Goal: Task Accomplishment & Management: Complete application form

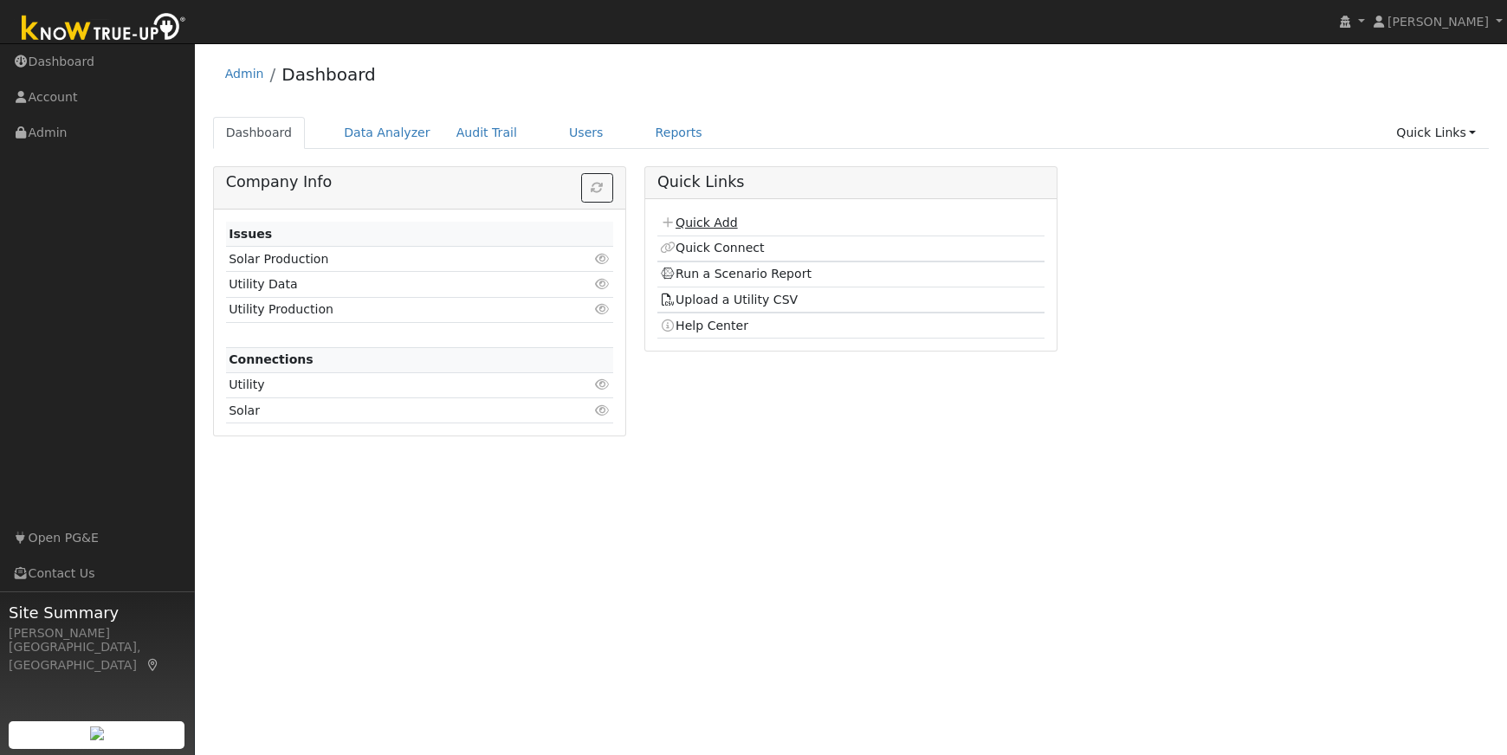
click at [698, 223] on link "Quick Add" at bounding box center [698, 223] width 77 height 14
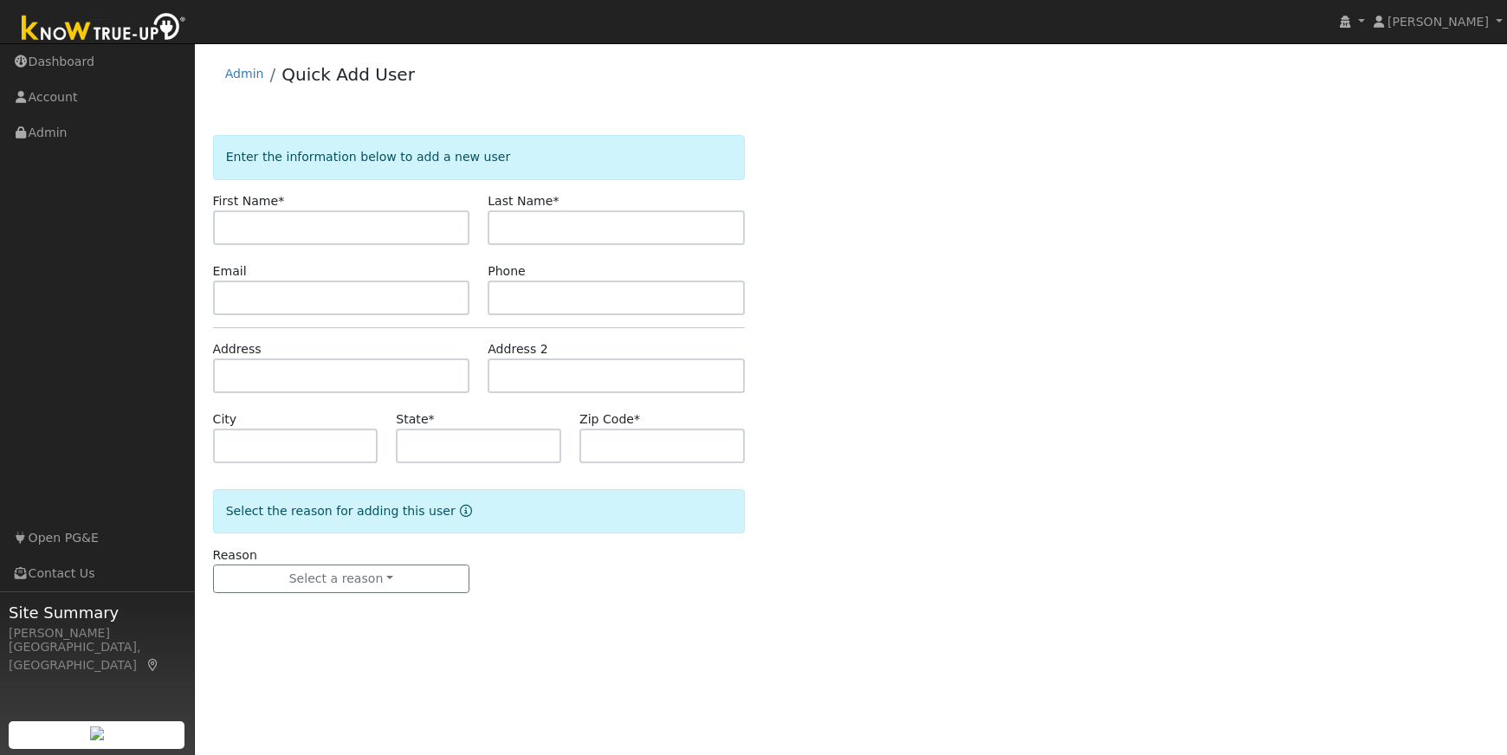
click at [240, 233] on input "text" at bounding box center [341, 227] width 257 height 35
type input "[PERSON_NAME]"
type input "Bettanini"
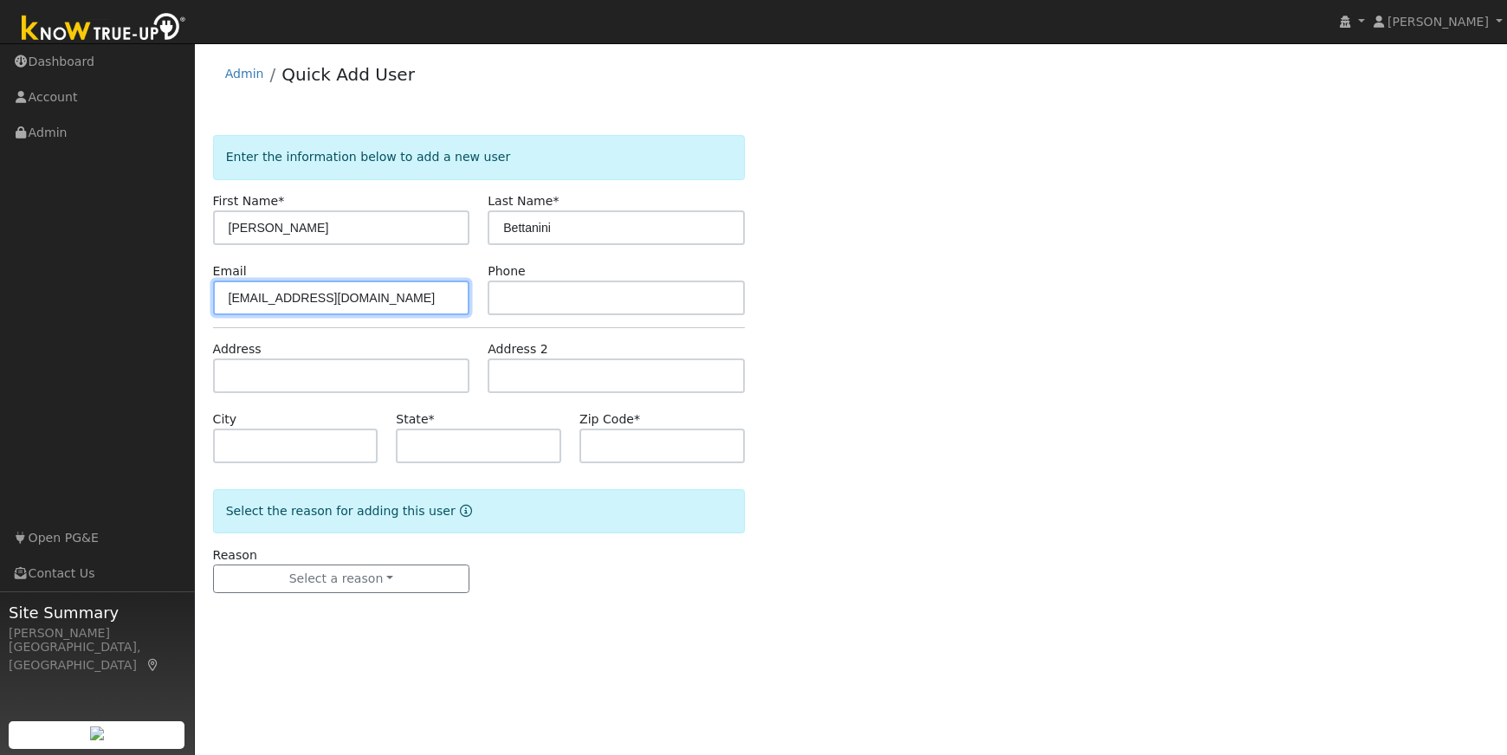
type input "[EMAIL_ADDRESS][DOMAIN_NAME]"
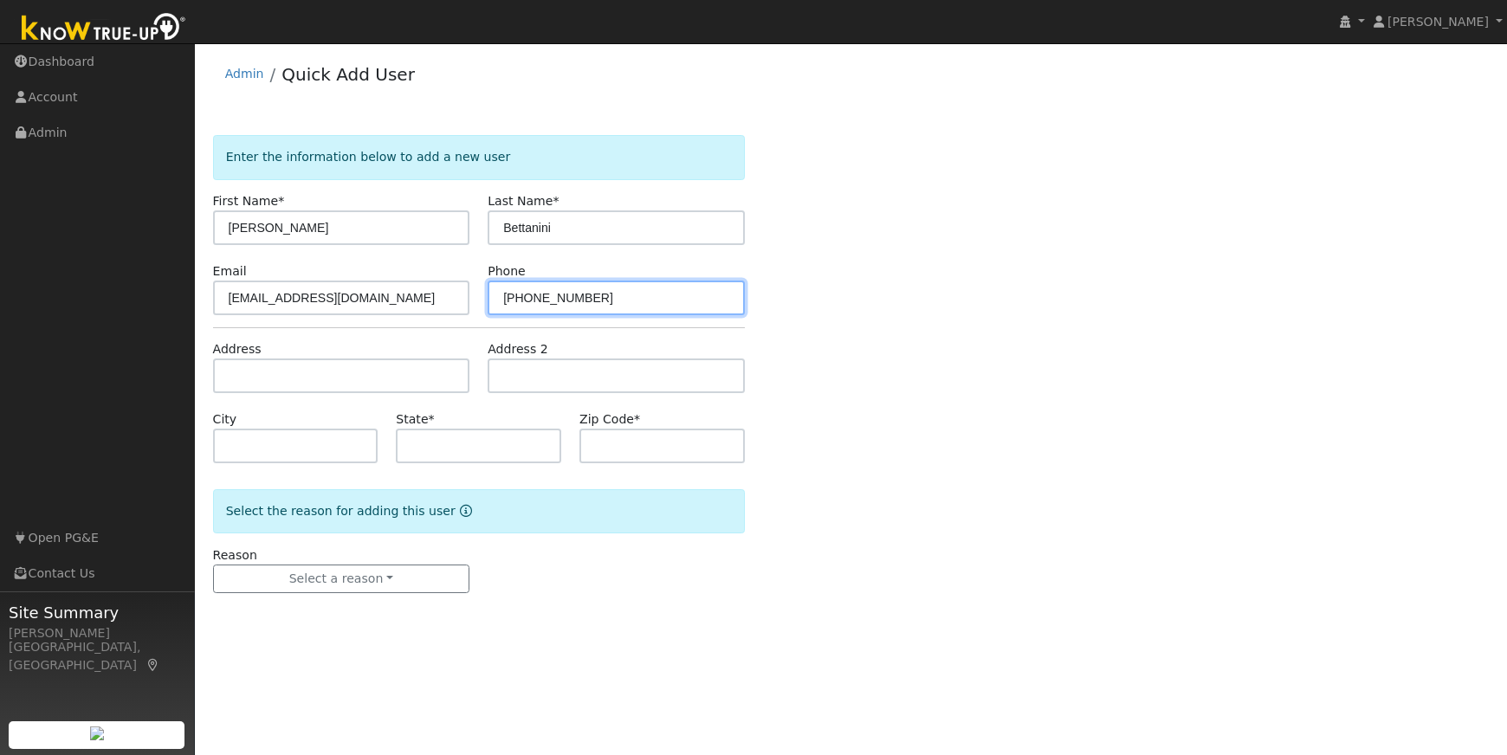
type input "[PHONE_NUMBER]"
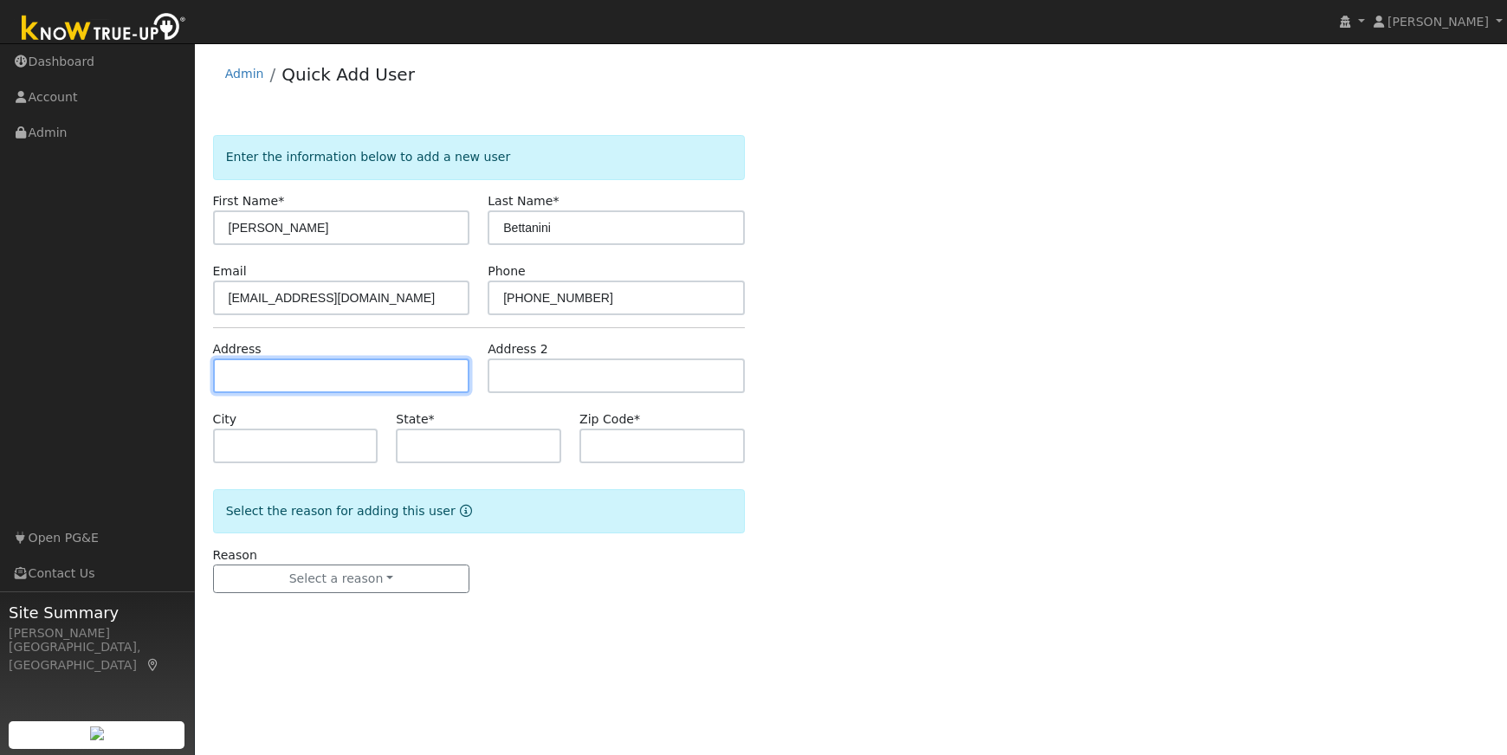
click at [270, 374] on input "text" at bounding box center [341, 376] width 257 height 35
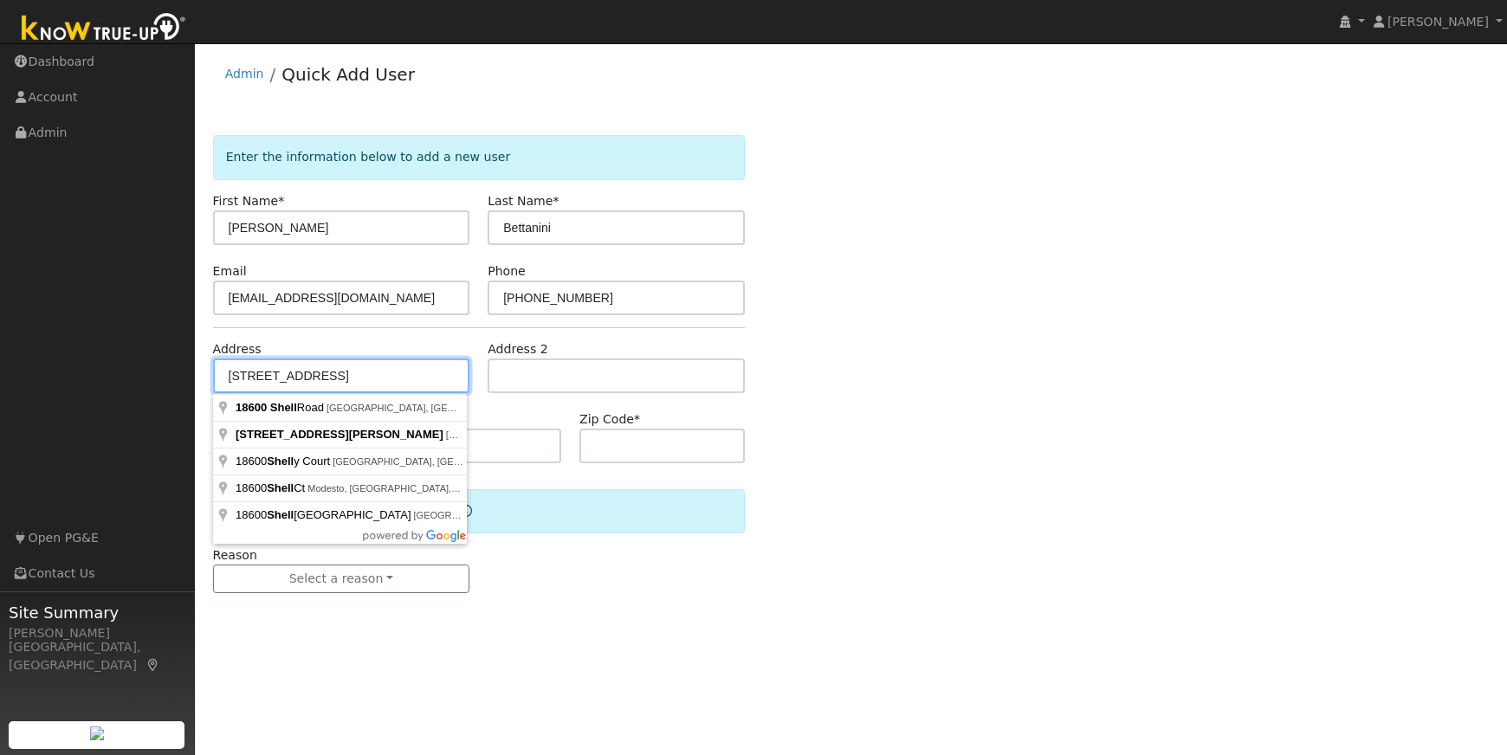
type input "[STREET_ADDRESS]"
type input "[GEOGRAPHIC_DATA]"
type input "CA"
type input "95327"
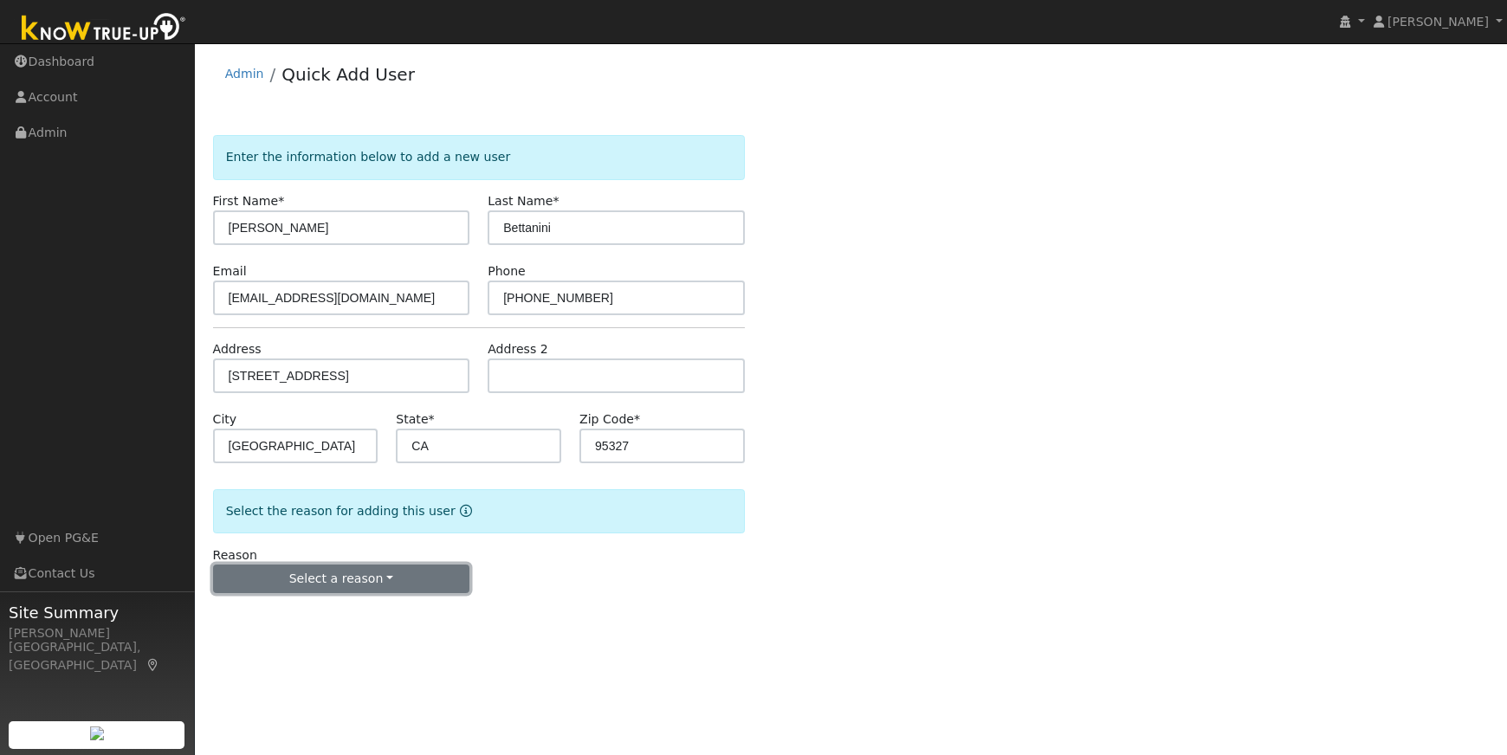
click at [335, 584] on button "Select a reason" at bounding box center [341, 579] width 257 height 29
click at [295, 612] on link "New lead" at bounding box center [309, 615] width 191 height 24
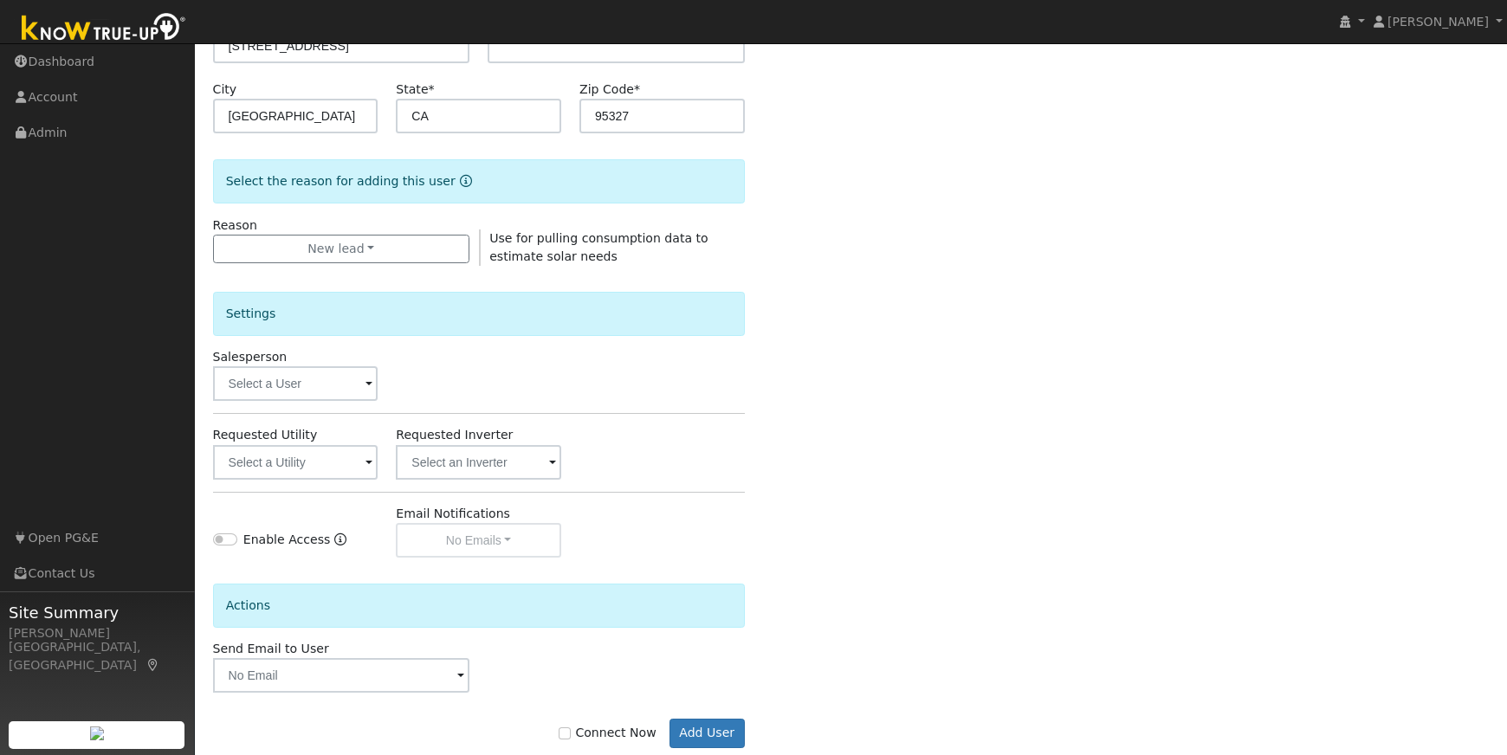
scroll to position [366, 0]
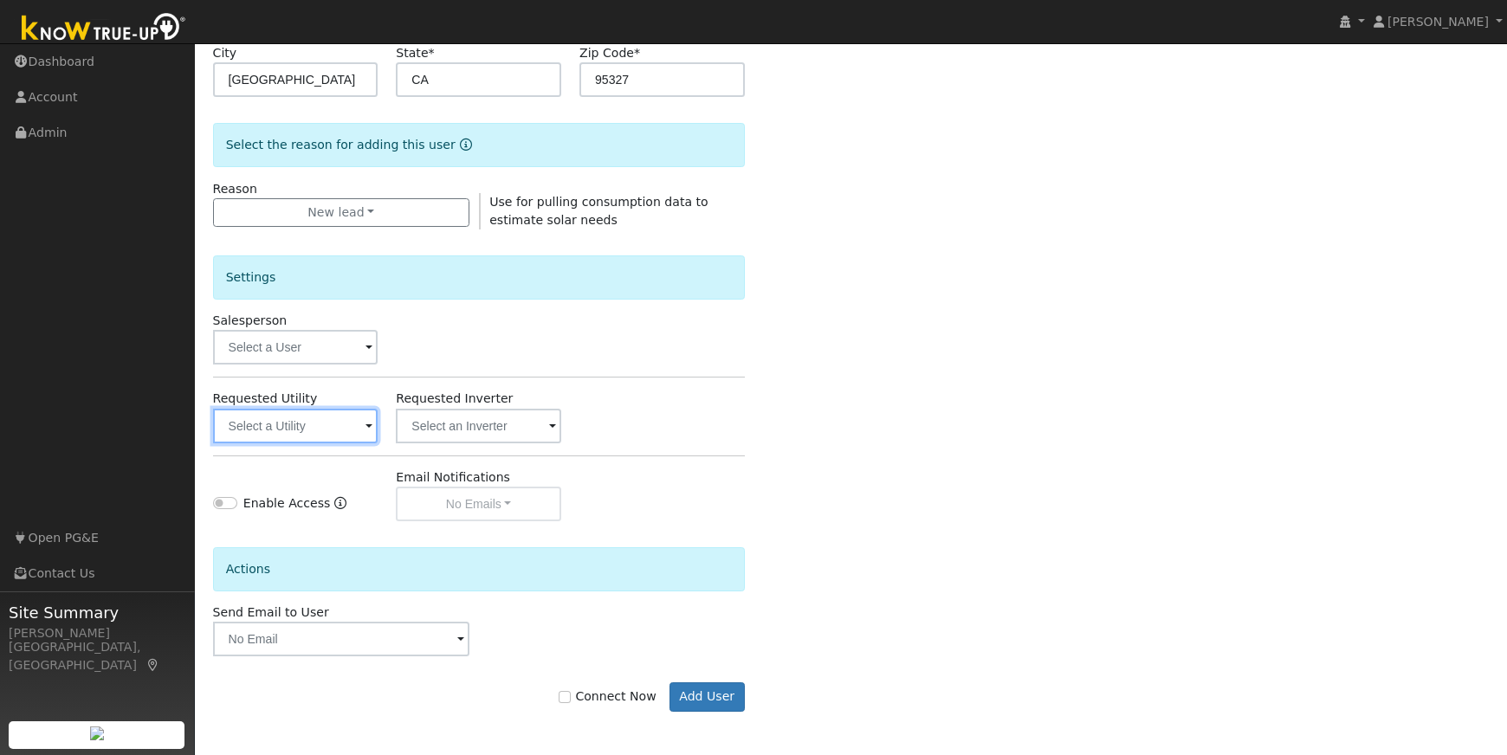
click at [308, 435] on input "text" at bounding box center [295, 426] width 165 height 35
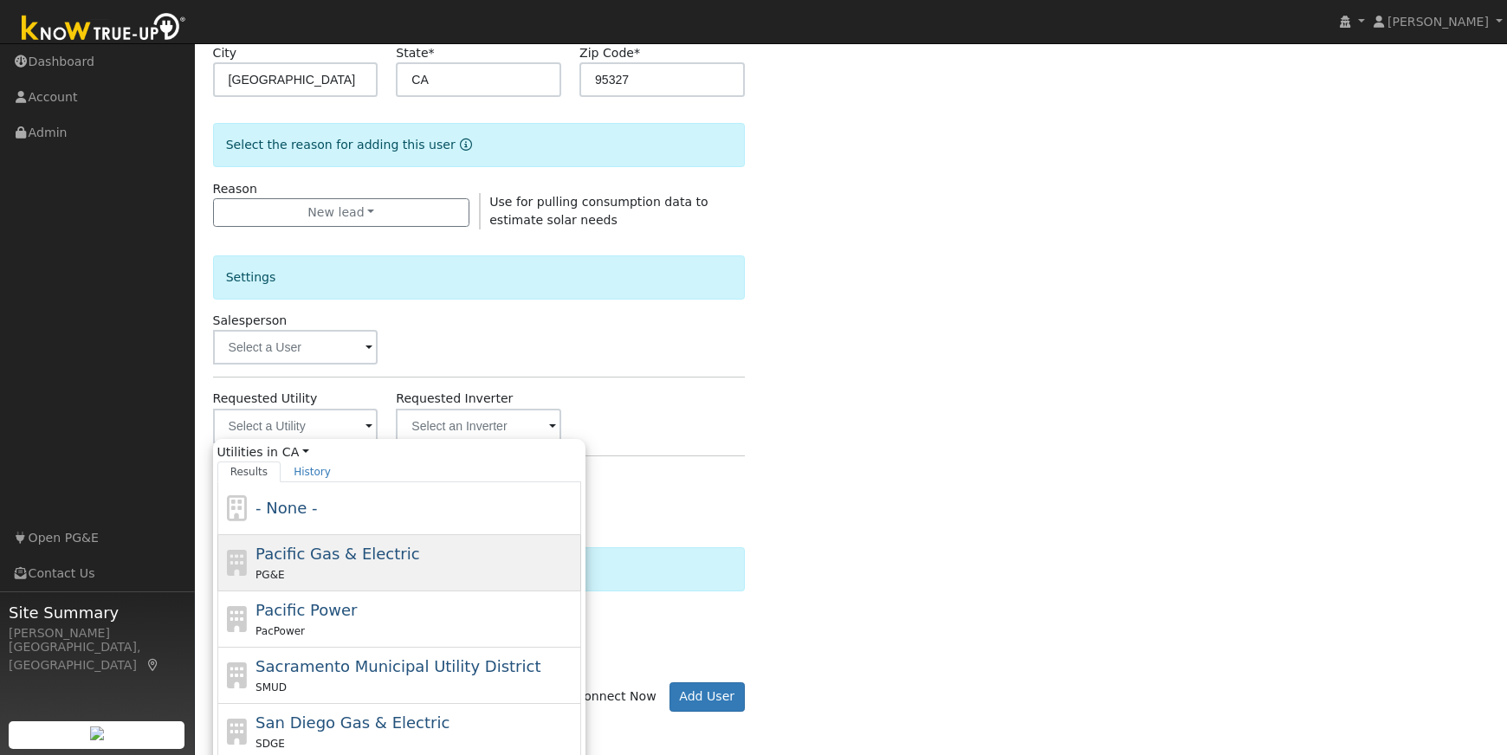
click at [425, 558] on div "Pacific Gas & Electric PG&E" at bounding box center [416, 563] width 321 height 42
type input "Pacific Gas & Electric"
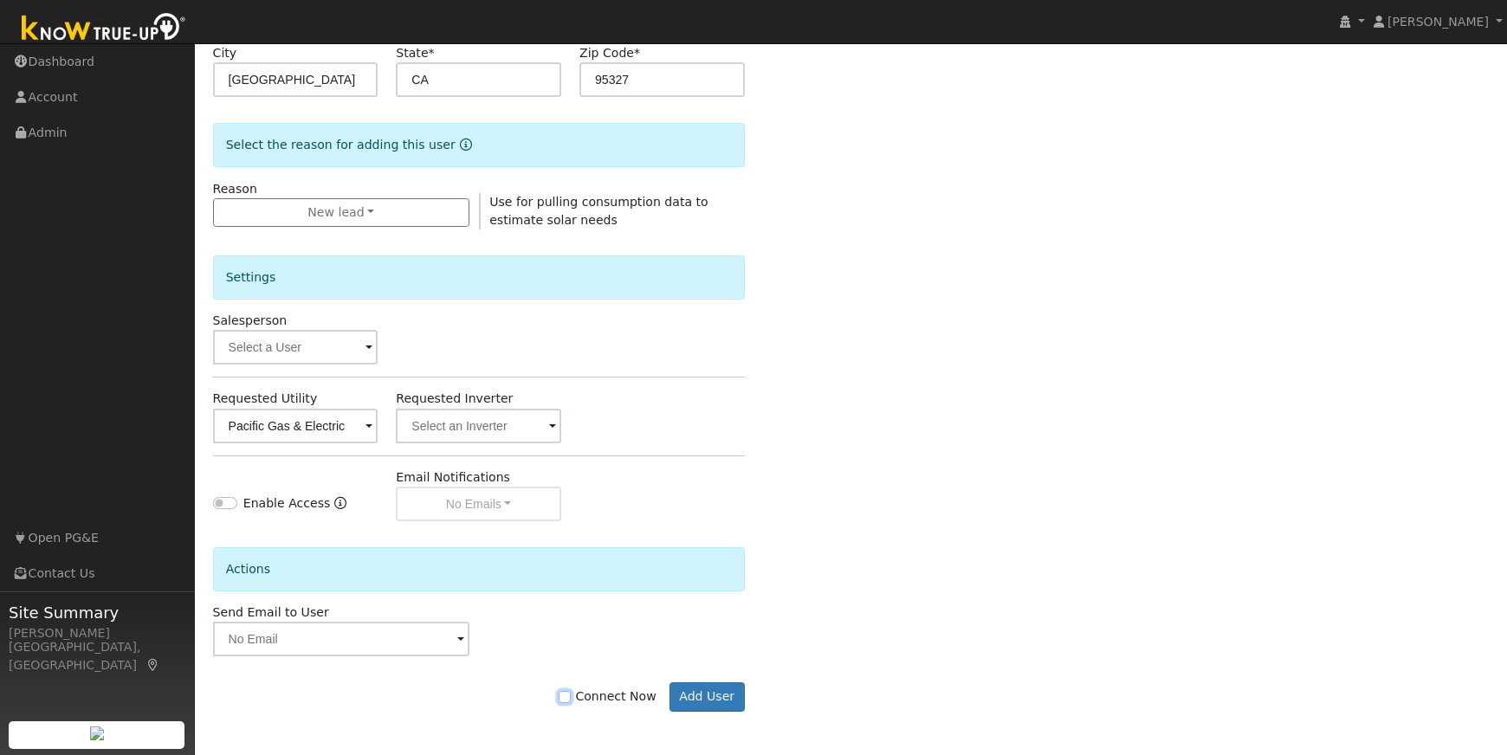
drag, startPoint x: 572, startPoint y: 697, endPoint x: 634, endPoint y: 701, distance: 62.5
click at [571, 697] on input "Connect Now" at bounding box center [565, 697] width 12 height 12
checkbox input "true"
drag, startPoint x: 733, startPoint y: 697, endPoint x: 724, endPoint y: 698, distance: 8.7
click at [728, 698] on button "Add User" at bounding box center [707, 697] width 75 height 29
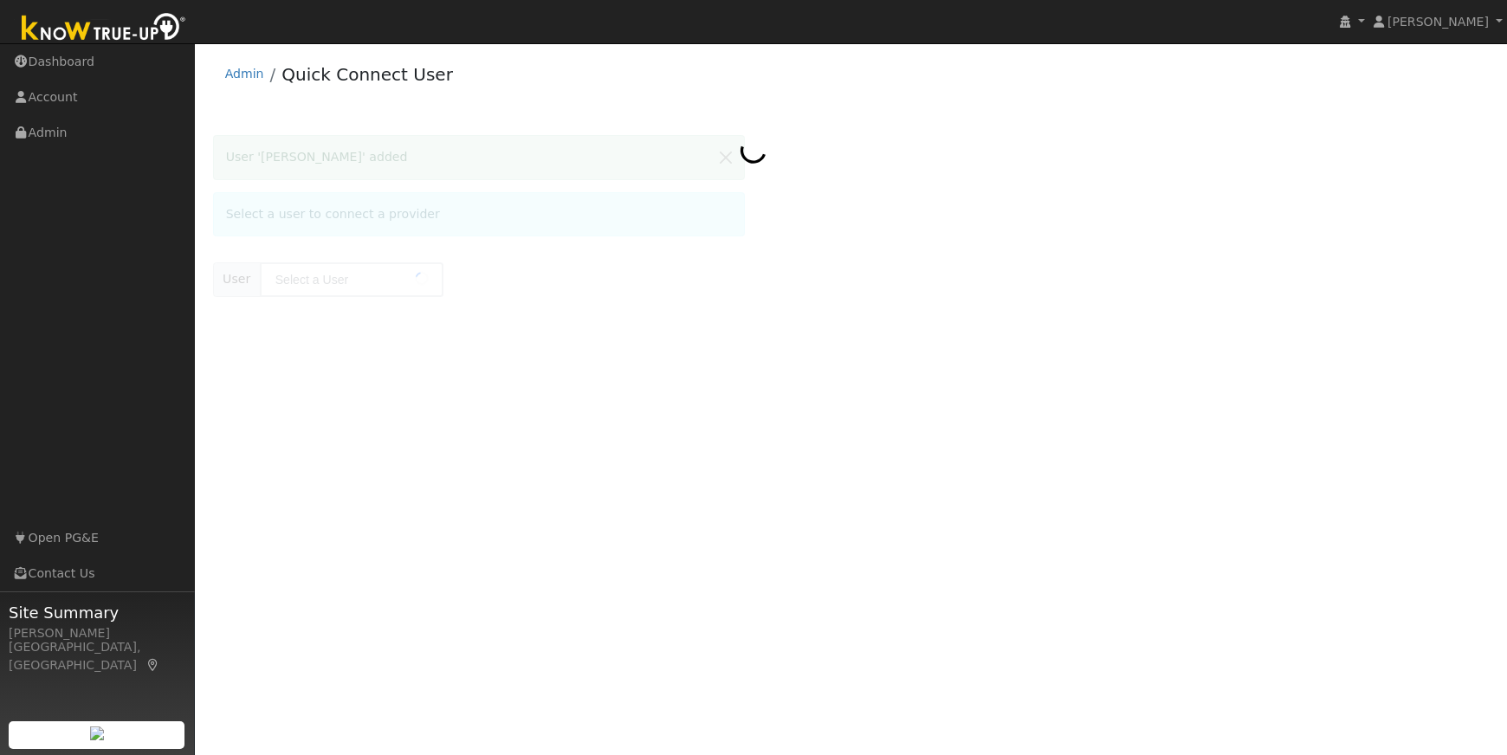
type input "[PERSON_NAME]"
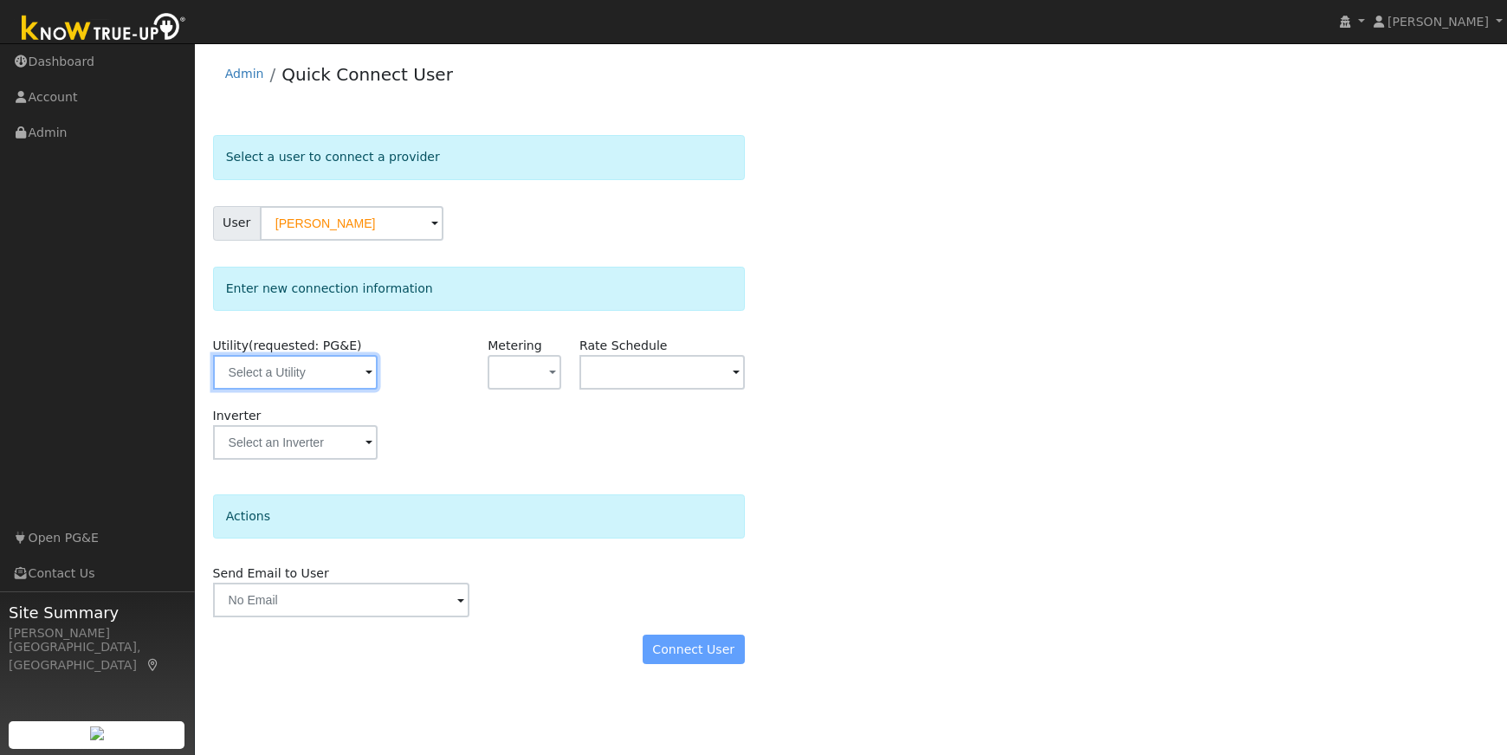
click at [269, 376] on input "text" at bounding box center [295, 372] width 165 height 35
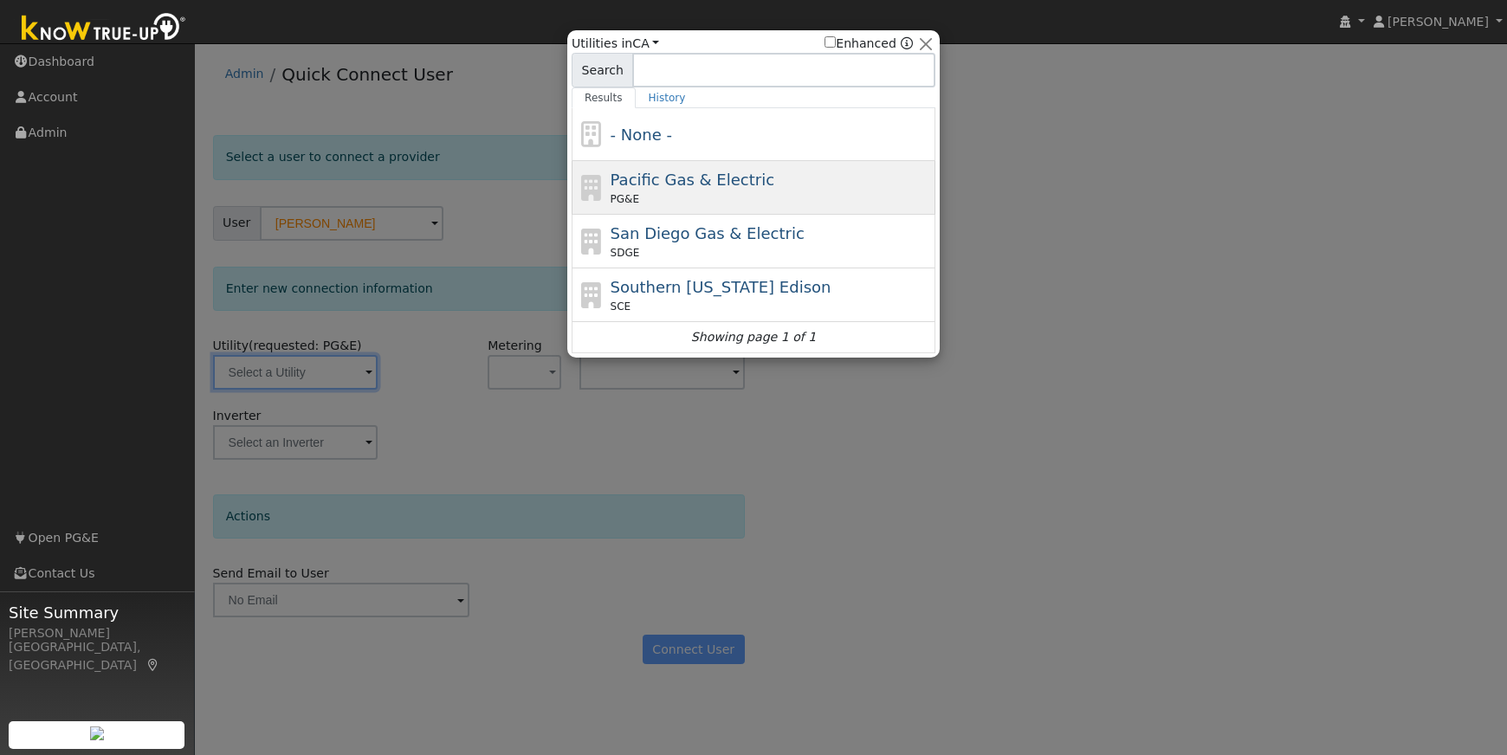
click at [890, 190] on div "Pacific Gas & Electric PG&E" at bounding box center [771, 187] width 321 height 39
type input "PG&E"
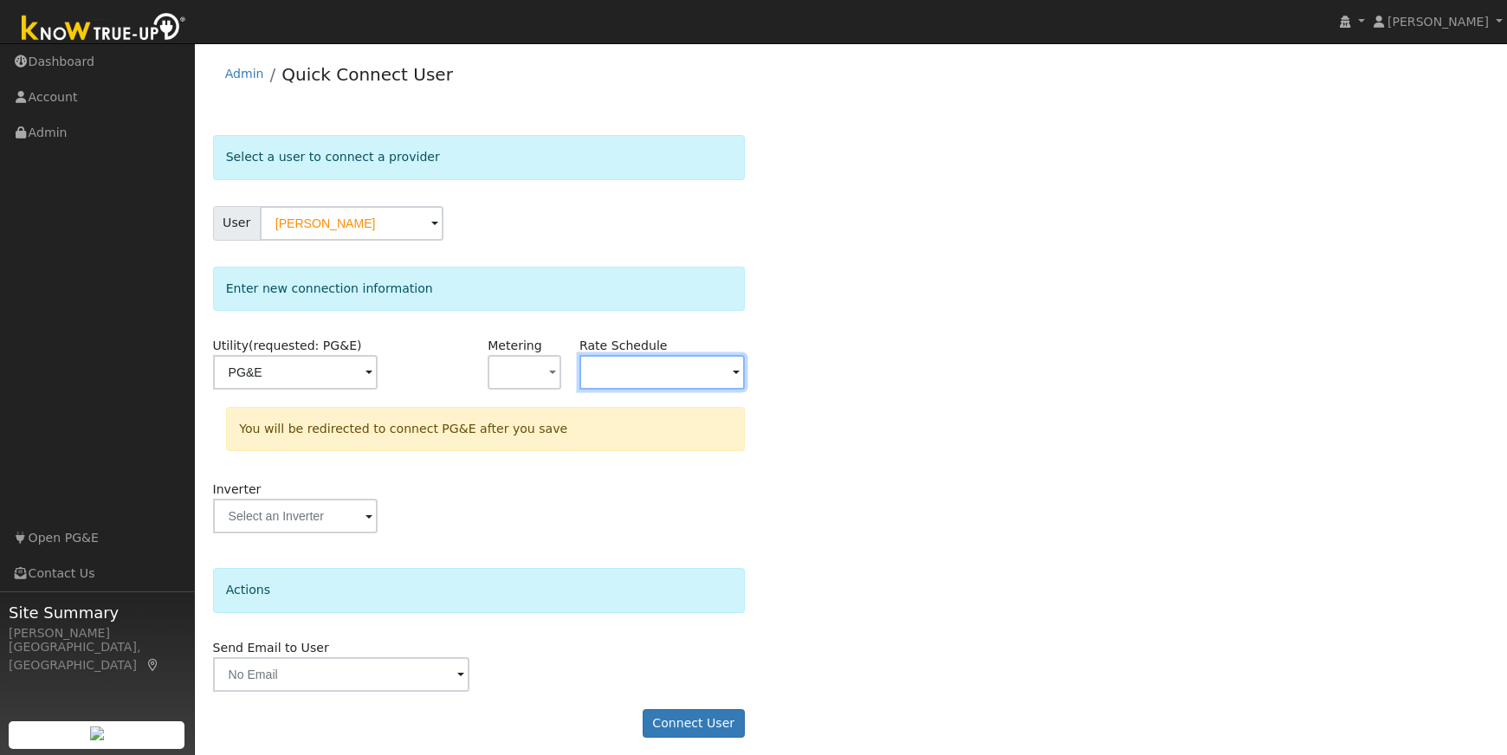
click at [618, 371] on input "text" at bounding box center [661, 372] width 165 height 35
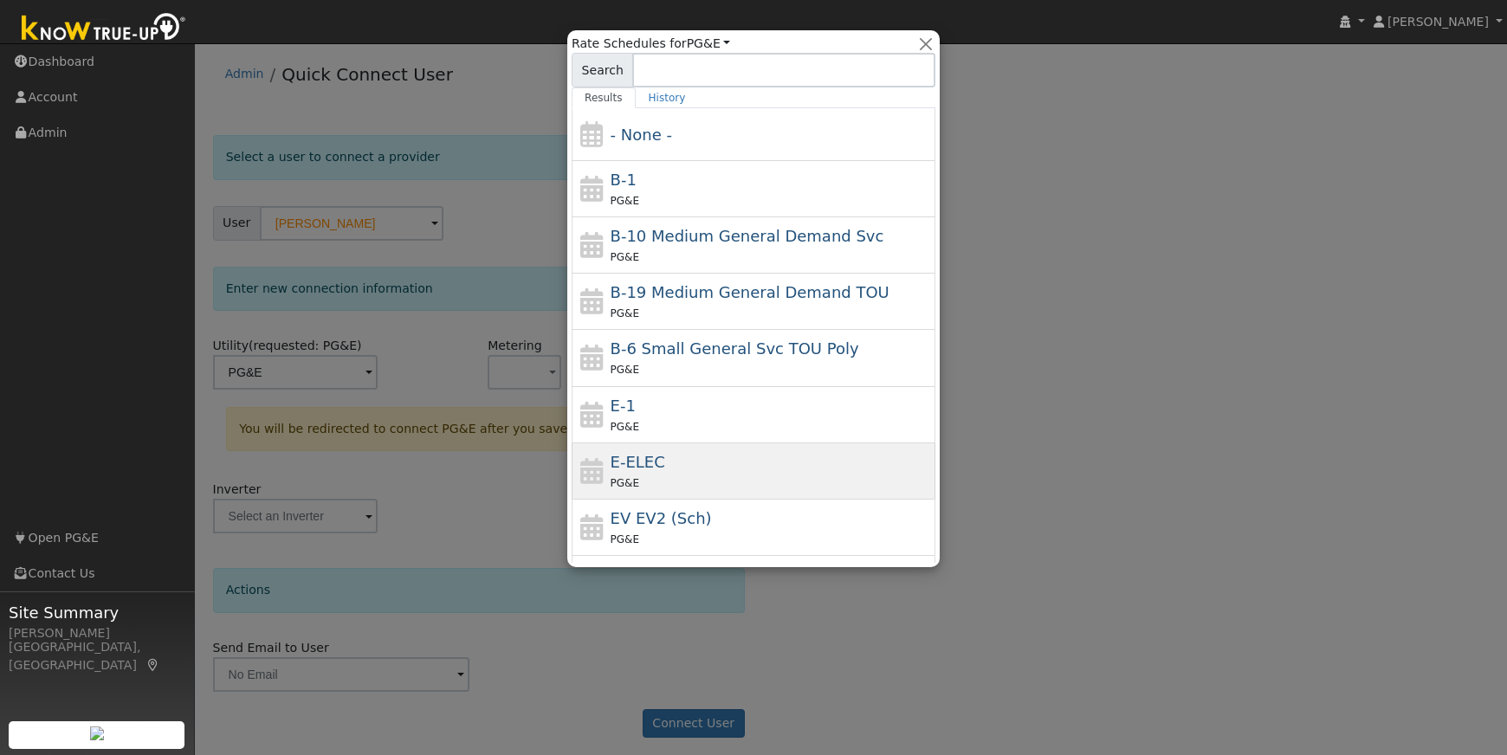
click at [721, 462] on div "E-ELEC PG&E" at bounding box center [771, 471] width 321 height 42
type input "E-ELEC"
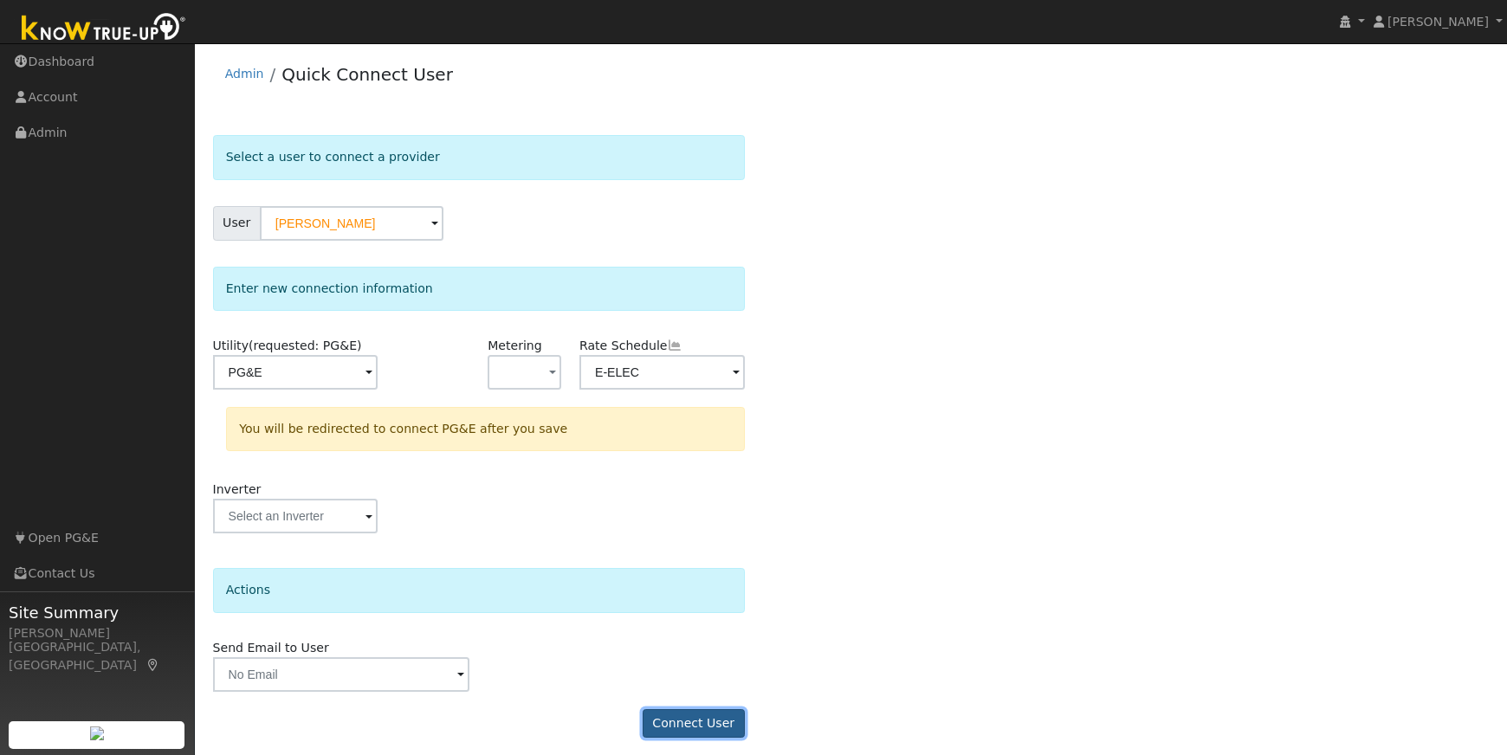
click at [688, 722] on button "Connect User" at bounding box center [694, 723] width 102 height 29
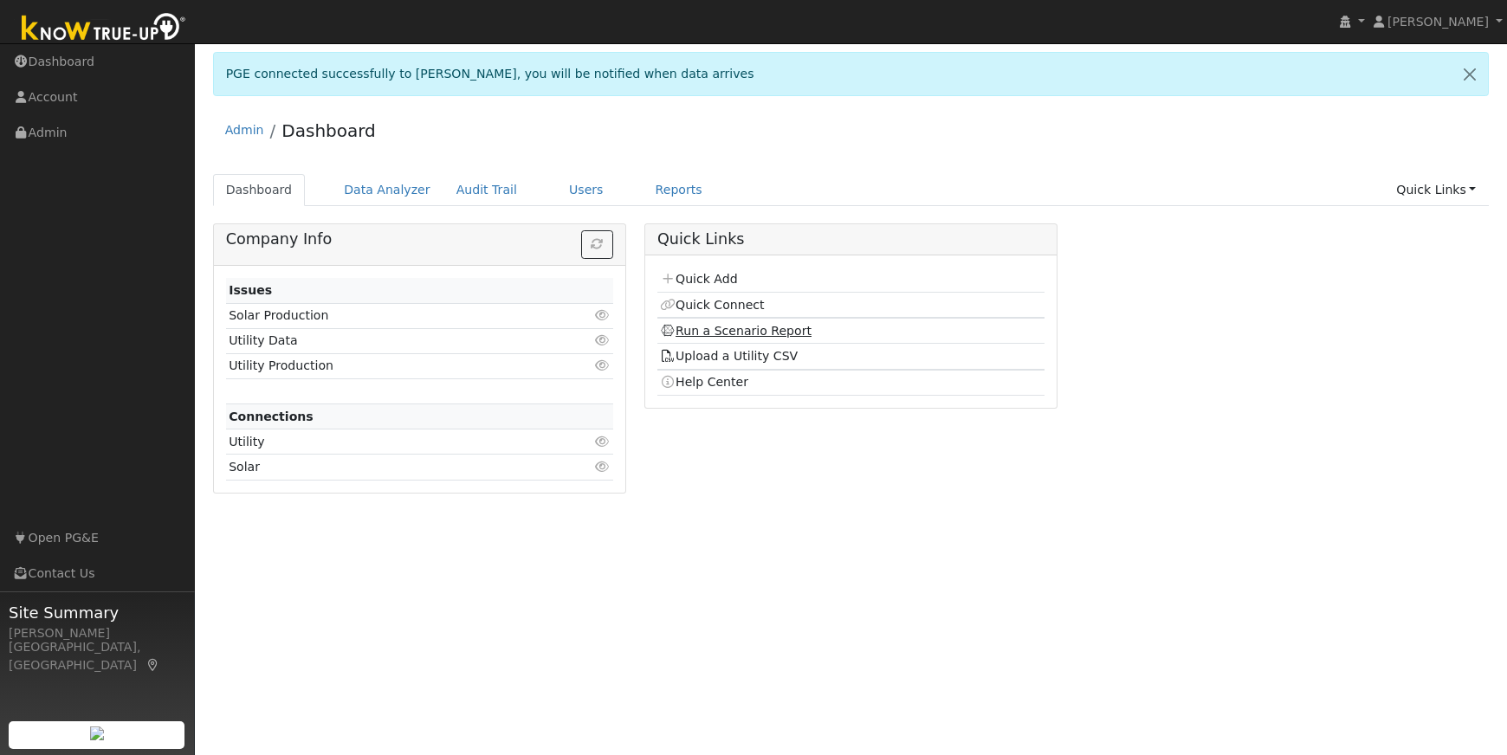
click at [703, 330] on link "Run a Scenario Report" at bounding box center [736, 331] width 152 height 14
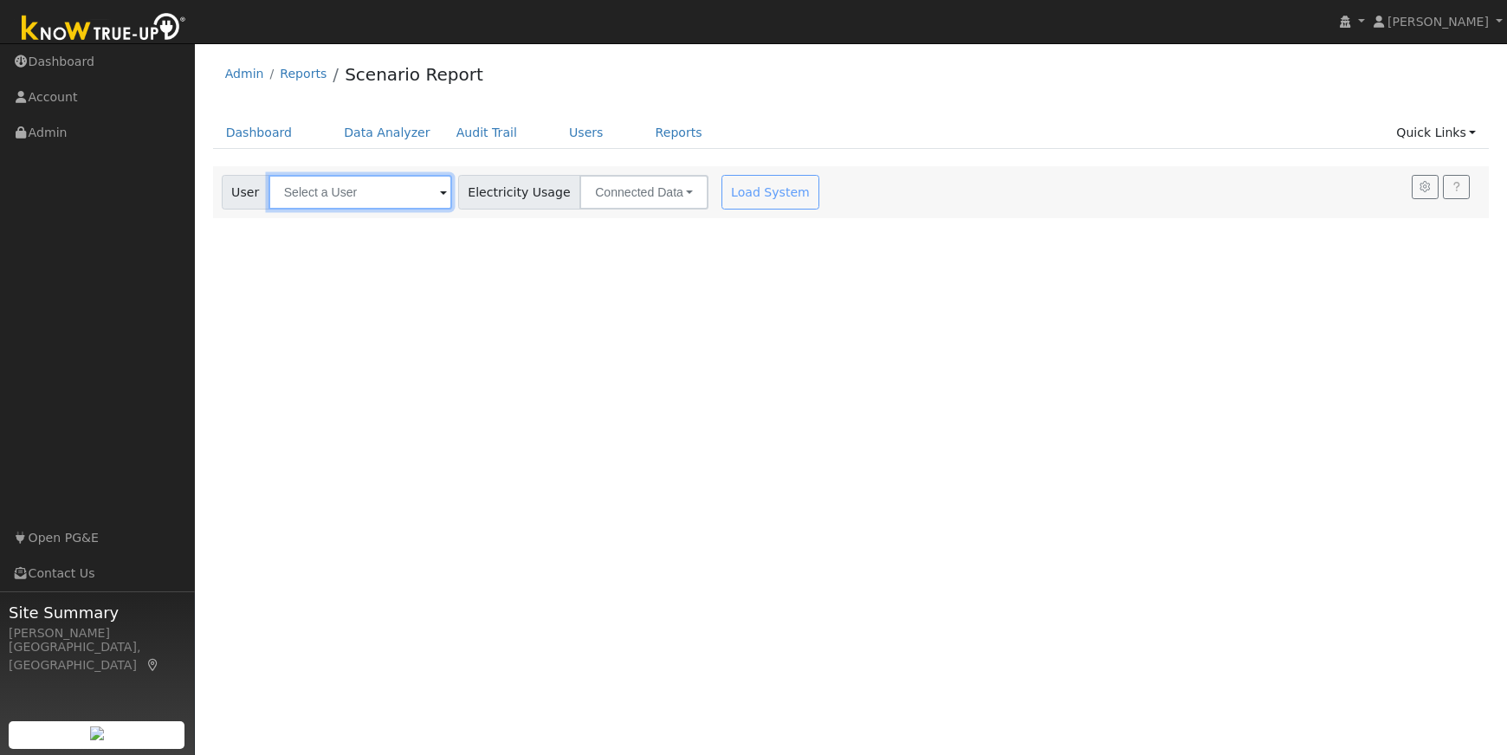
click at [308, 191] on input "text" at bounding box center [361, 192] width 184 height 35
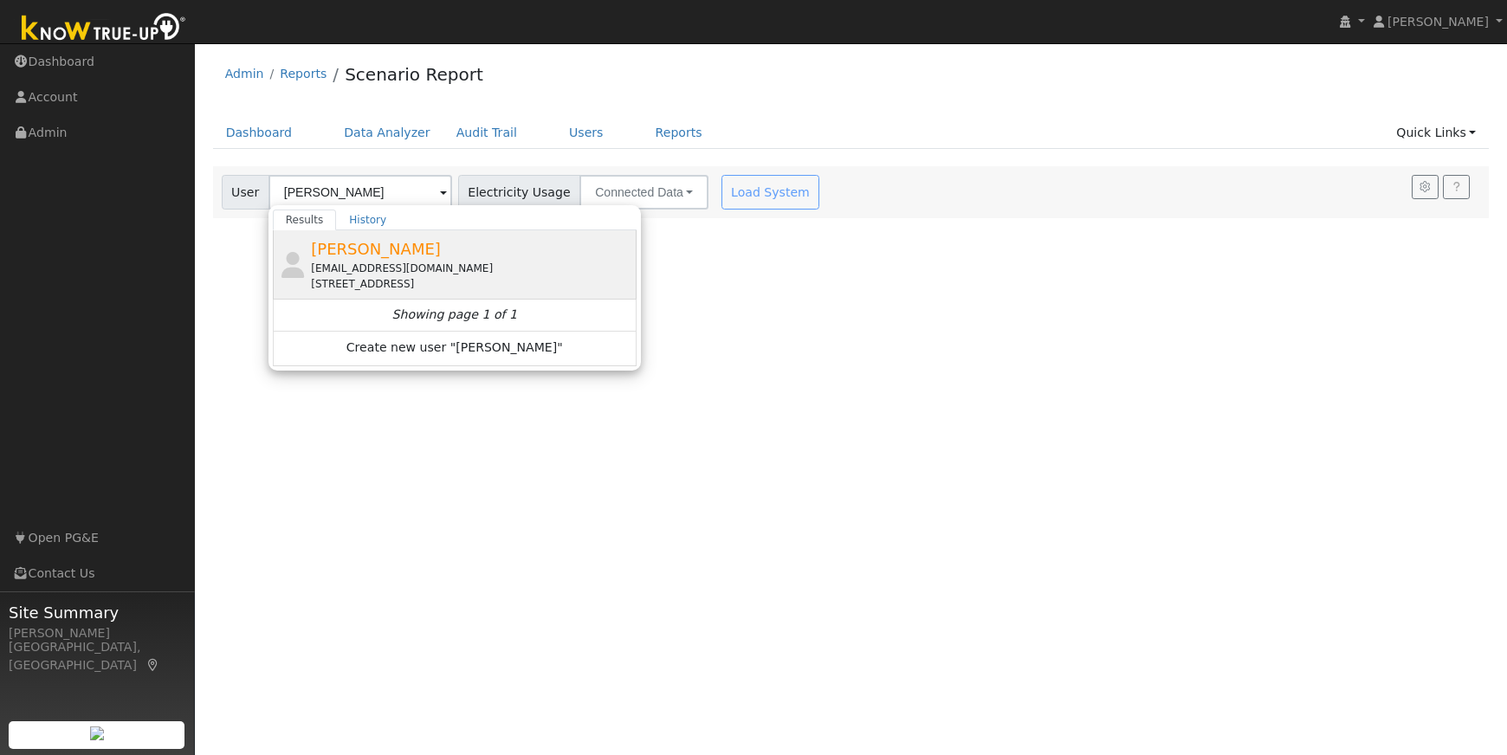
click at [371, 257] on span "[PERSON_NAME]" at bounding box center [376, 249] width 130 height 18
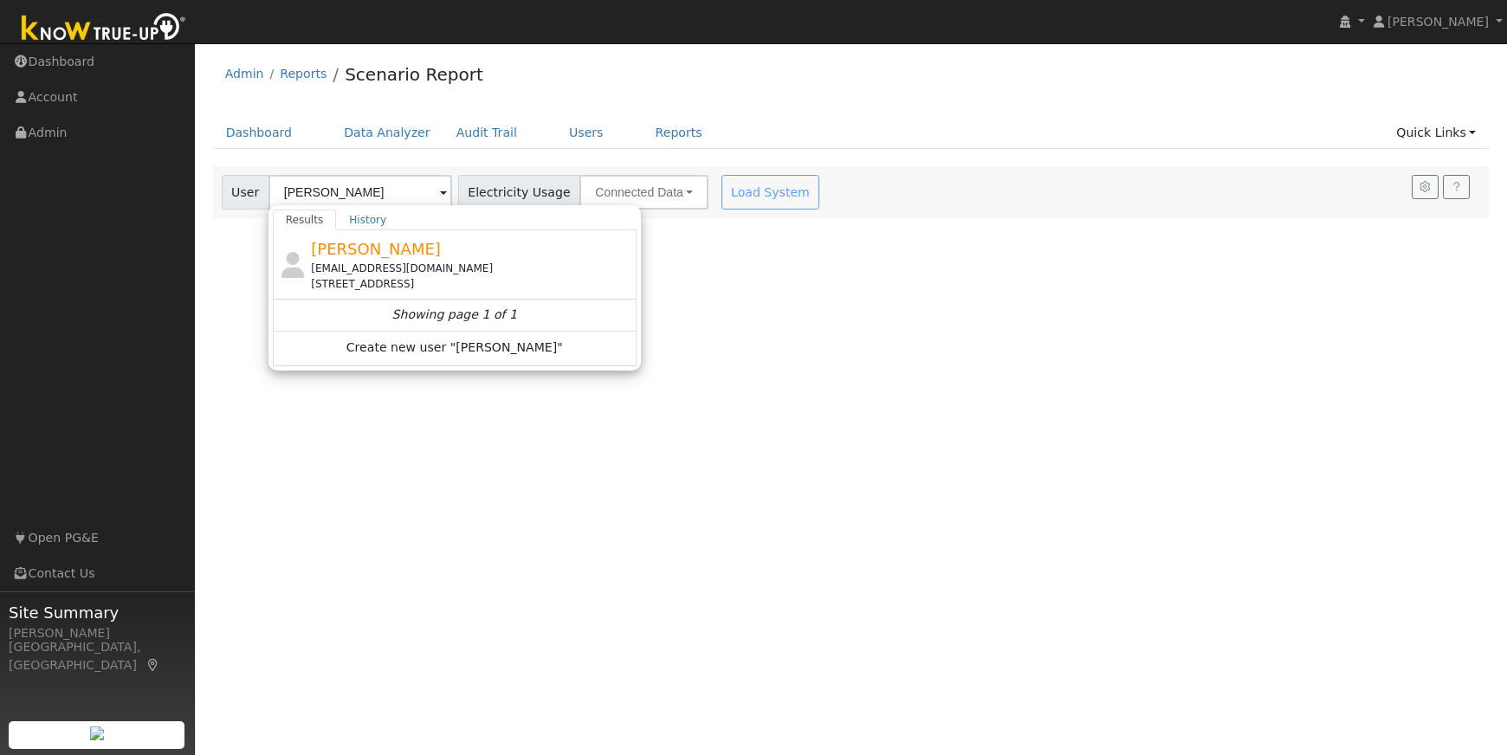
type input "[PERSON_NAME]"
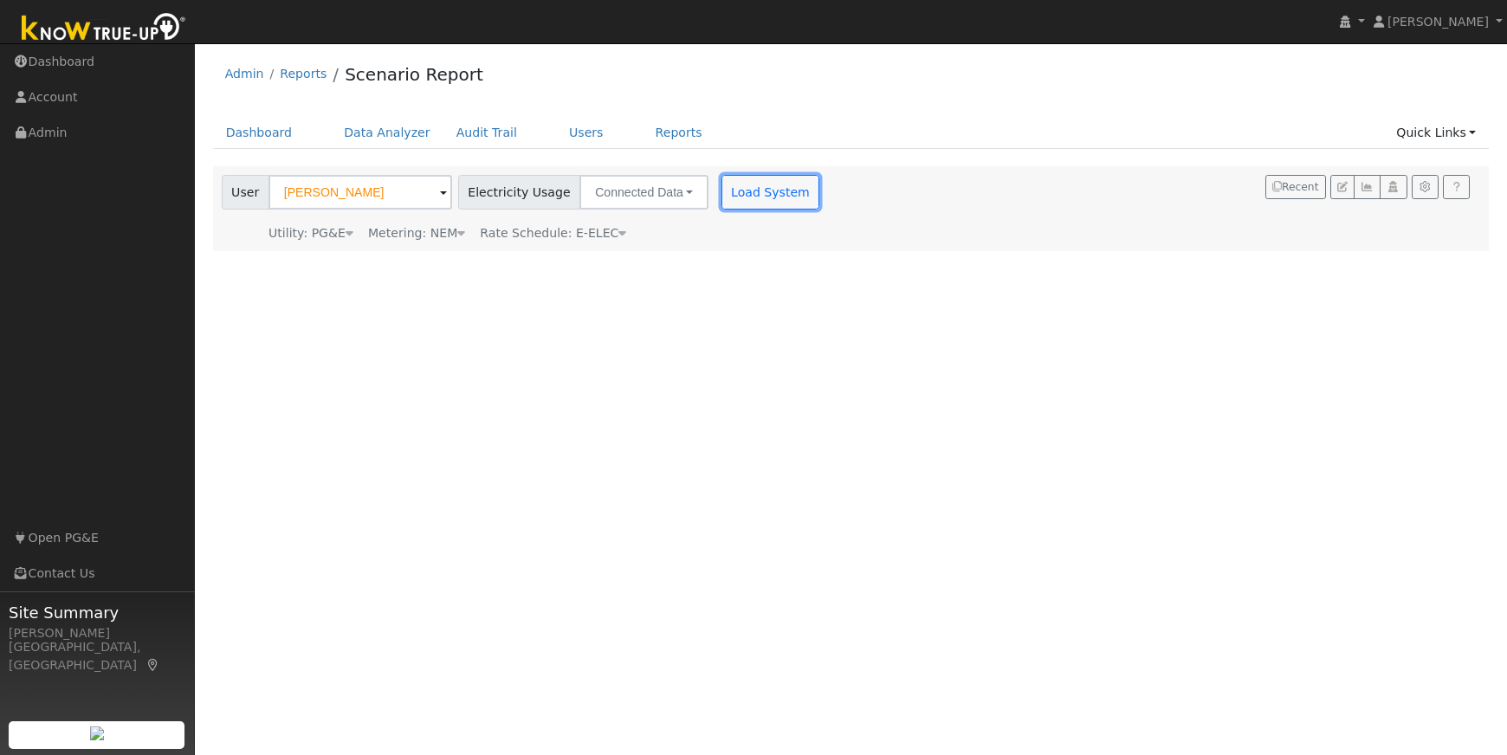
click at [753, 191] on button "Load System" at bounding box center [771, 192] width 99 height 35
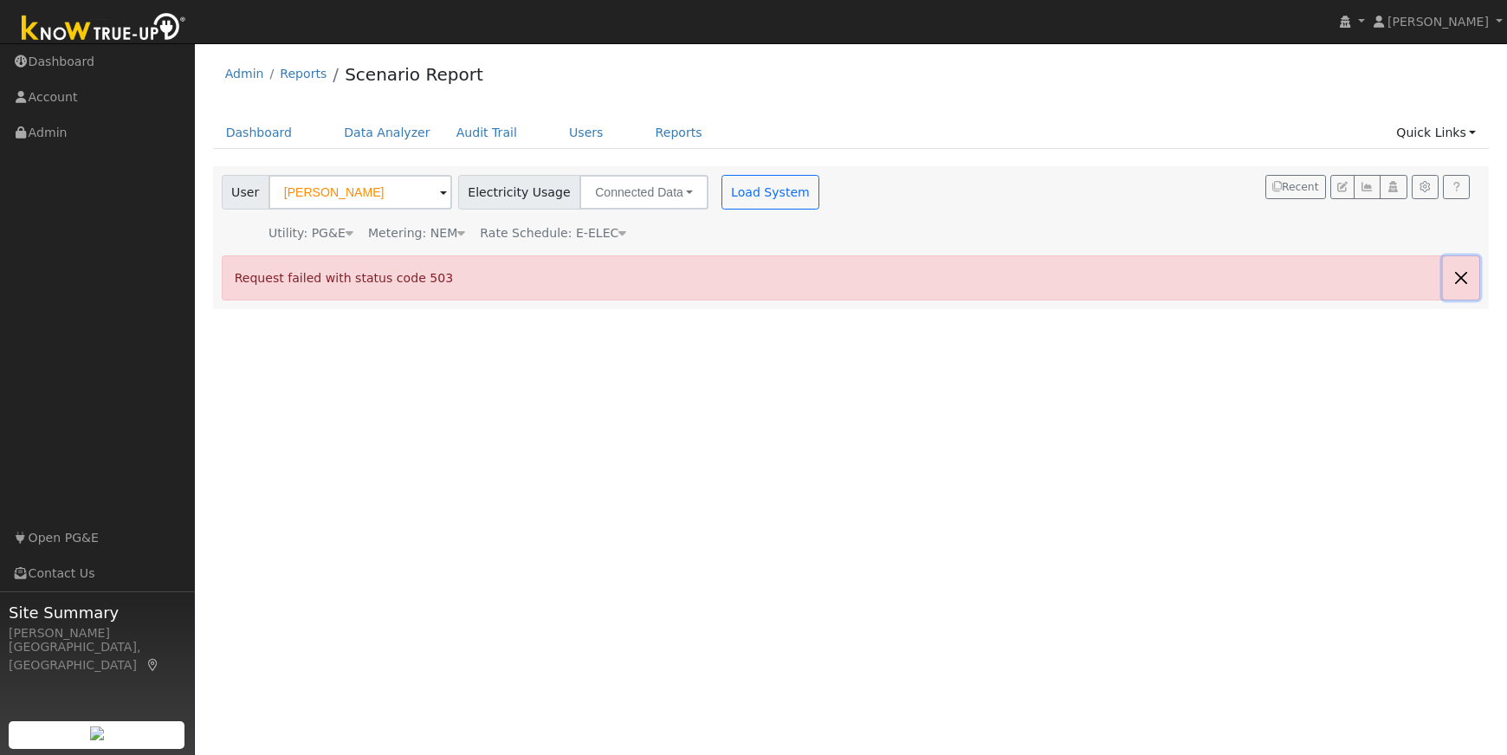
click at [1460, 277] on button "button" at bounding box center [1461, 277] width 36 height 42
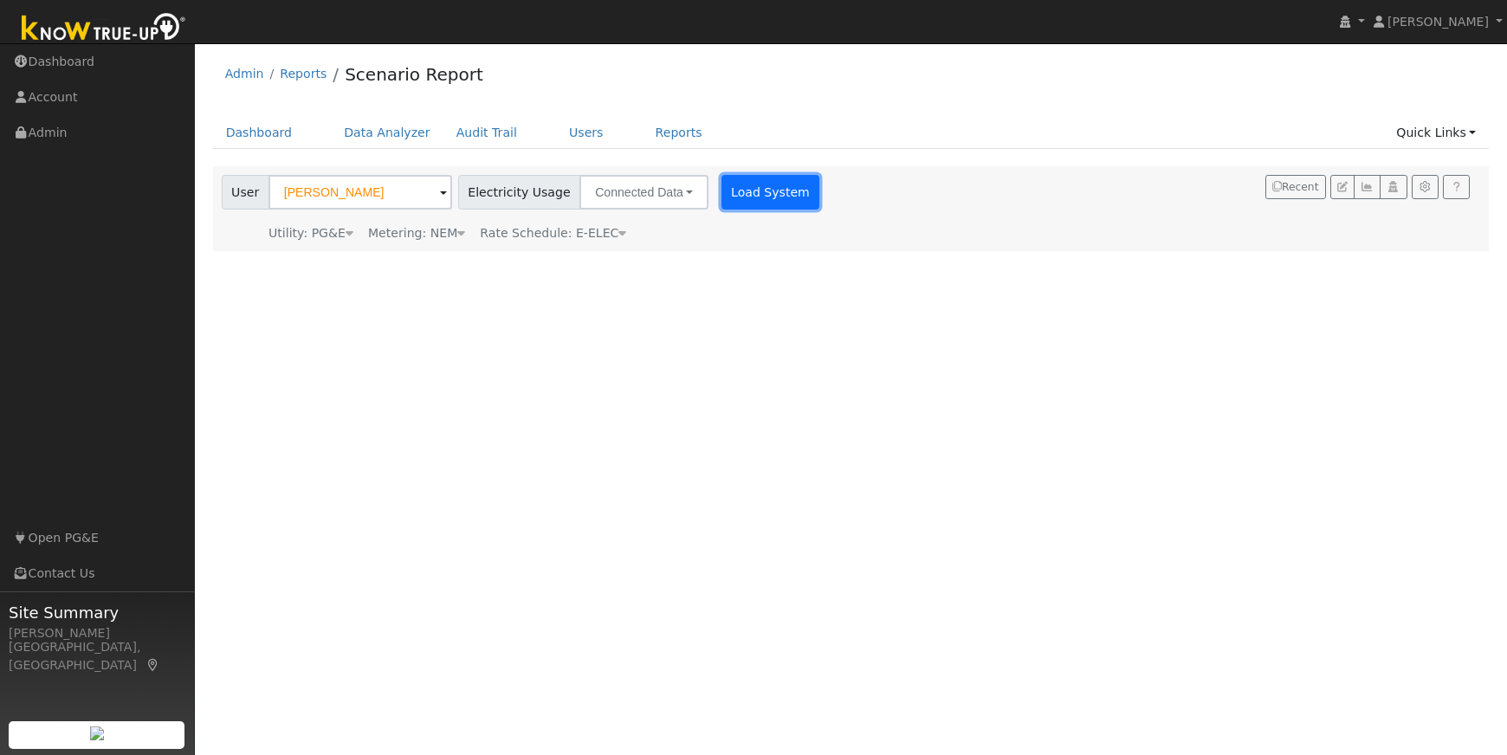
click at [740, 195] on button "Load System" at bounding box center [771, 192] width 99 height 35
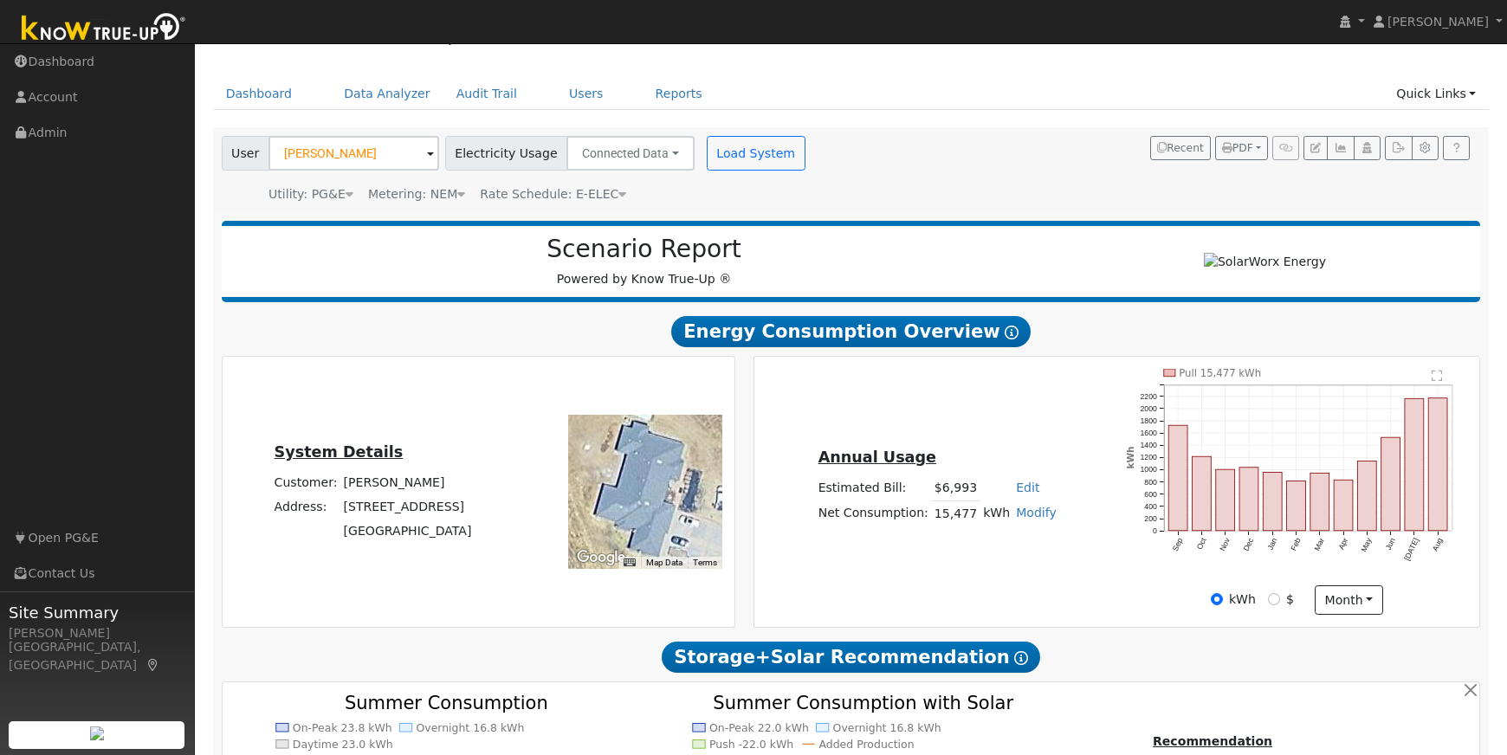
scroll to position [41, 0]
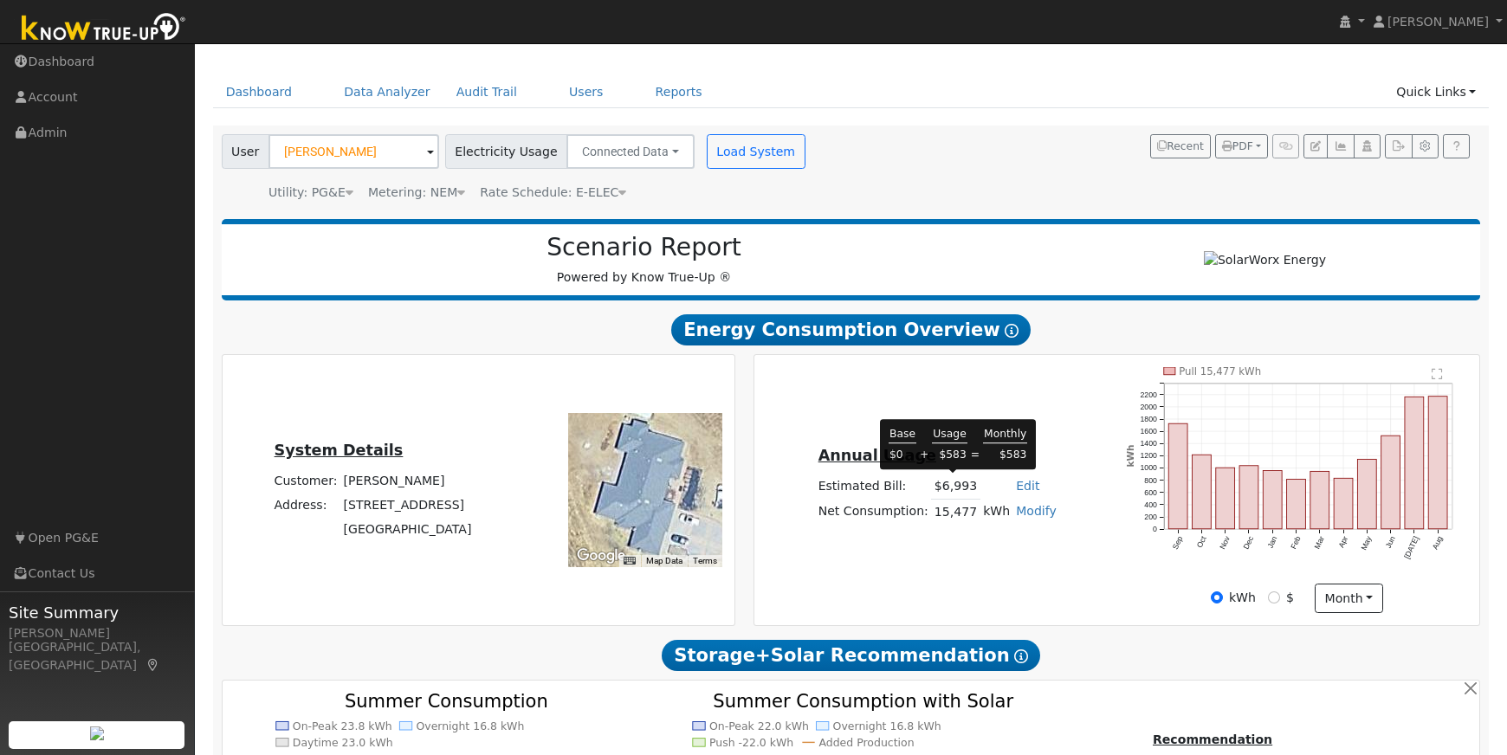
click at [950, 481] on td "$6,993" at bounding box center [955, 487] width 49 height 25
